Goal: Task Accomplishment & Management: Use online tool/utility

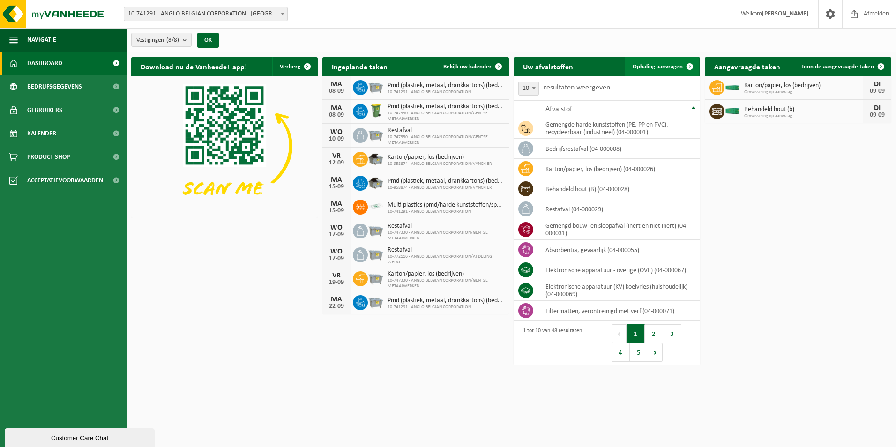
click at [660, 64] on span "Ophaling aanvragen" at bounding box center [657, 67] width 50 height 6
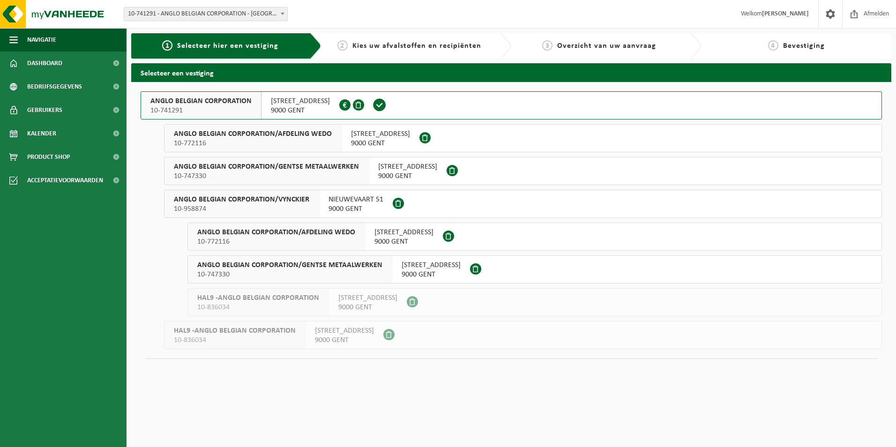
click at [422, 108] on button "ANGLO BELGIAN CORPORATION 10-741291 WIEDAUWKAAI 43 9000 GENT 0420.246.659" at bounding box center [511, 105] width 741 height 28
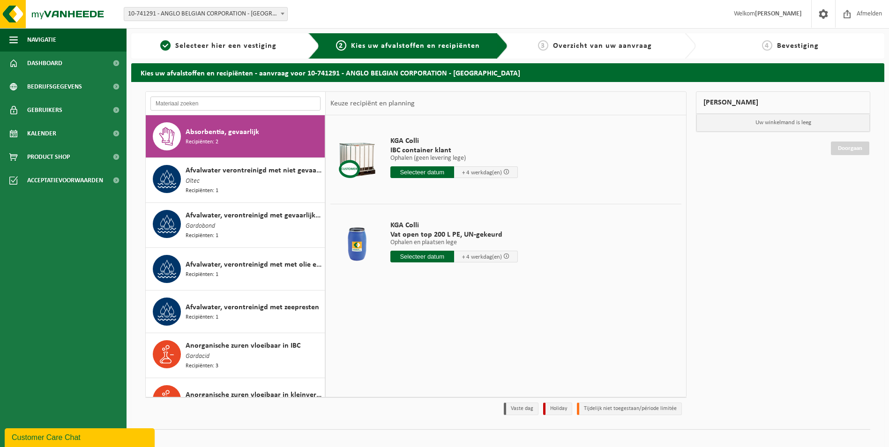
click at [200, 101] on input "text" at bounding box center [235, 103] width 170 height 14
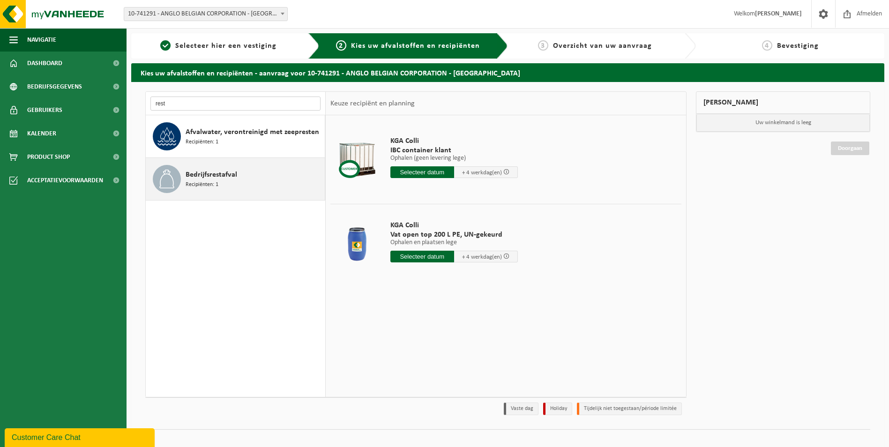
type input "rest"
click at [229, 173] on span "Bedrijfsrestafval" at bounding box center [212, 174] width 52 height 11
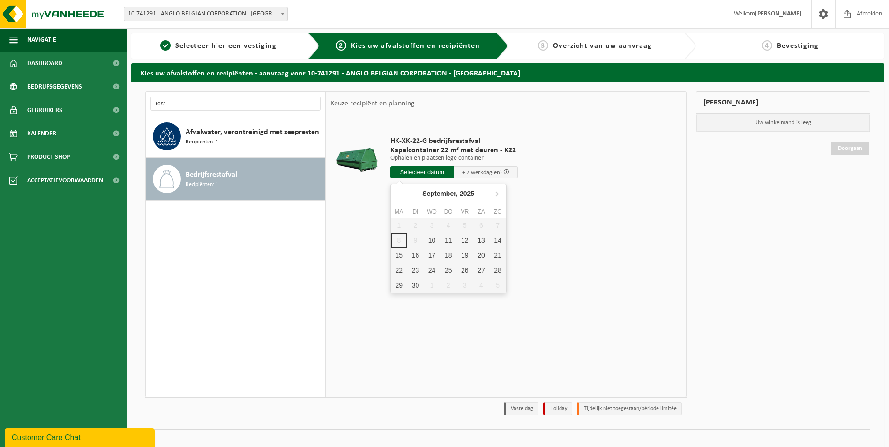
click at [391, 170] on input "text" at bounding box center [422, 172] width 64 height 12
click at [430, 242] on div "10" at bounding box center [431, 240] width 16 height 15
type input "Van 2025-09-10"
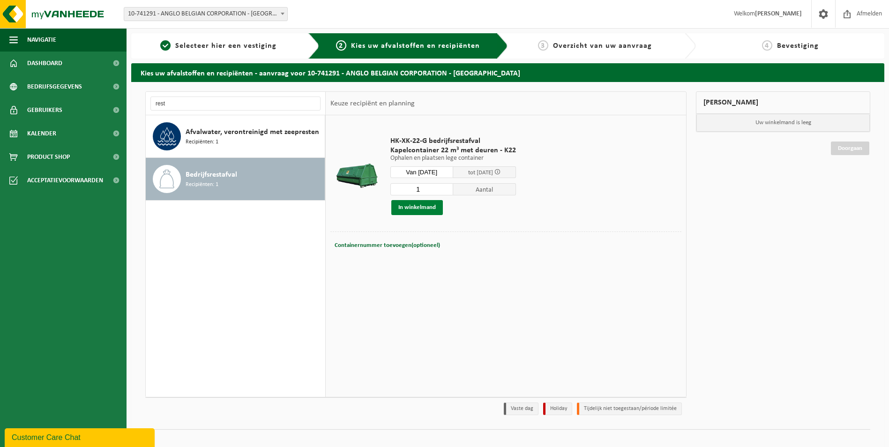
click at [430, 207] on button "In winkelmand" at bounding box center [417, 207] width 52 height 15
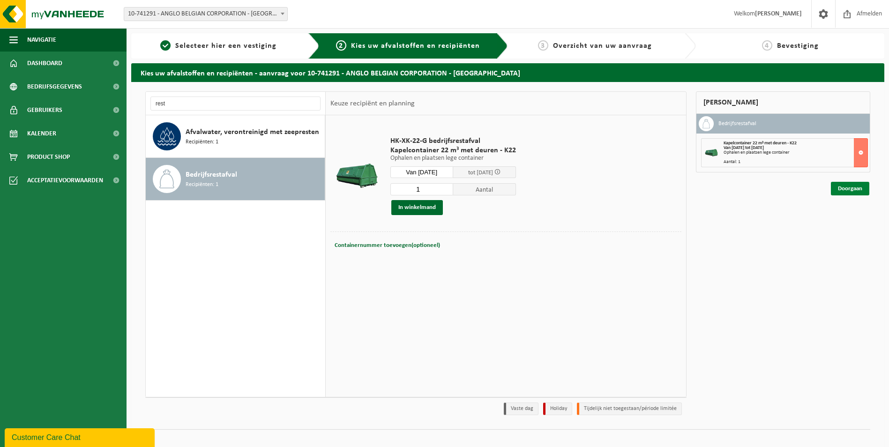
click at [855, 190] on link "Doorgaan" at bounding box center [850, 189] width 38 height 14
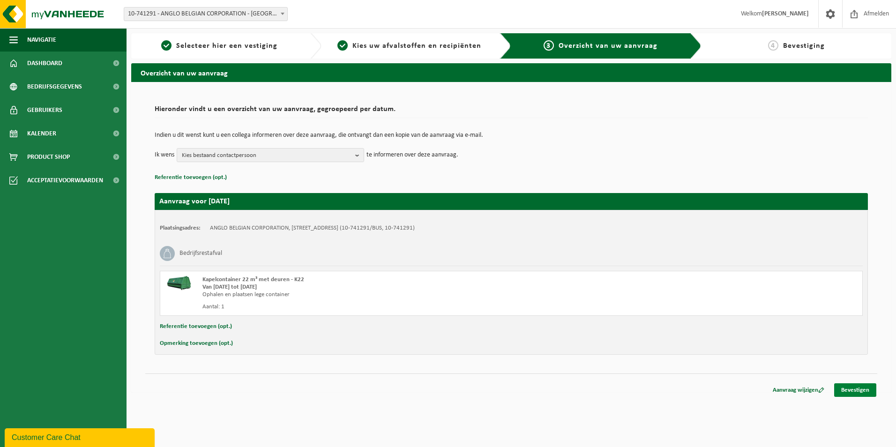
click at [856, 389] on link "Bevestigen" at bounding box center [855, 390] width 42 height 14
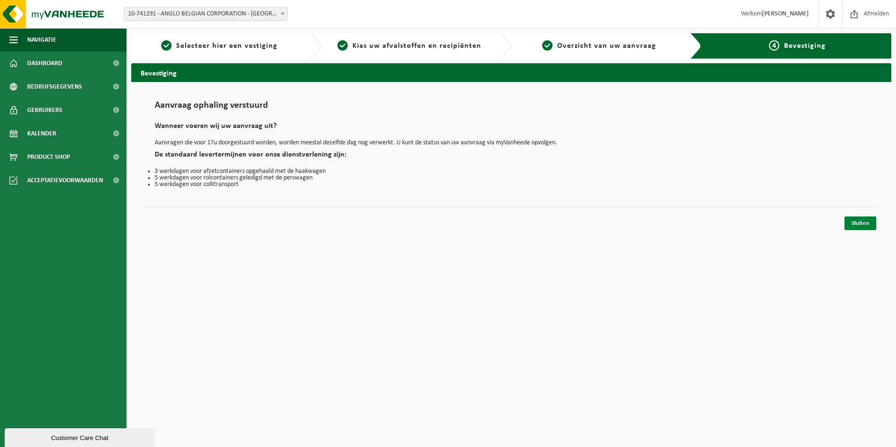
click at [857, 219] on link "Sluiten" at bounding box center [860, 223] width 32 height 14
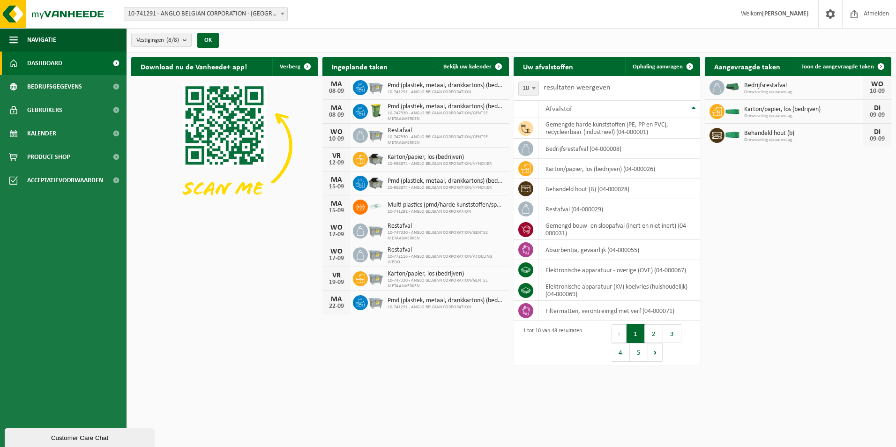
click at [808, 194] on div "Download nu de Vanheede+ app! Verberg Ingeplande taken Bekijk uw kalender [DATE…" at bounding box center [511, 211] width 764 height 318
